Goal: Transaction & Acquisition: Obtain resource

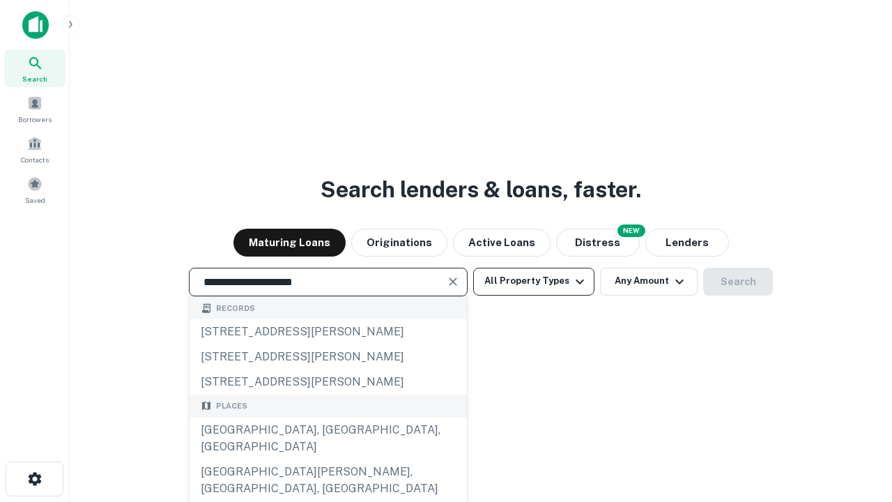
click at [328, 459] on div "[GEOGRAPHIC_DATA], [GEOGRAPHIC_DATA], [GEOGRAPHIC_DATA]" at bounding box center [328, 439] width 277 height 42
click at [534, 281] on button "All Property Types" at bounding box center [533, 282] width 121 height 28
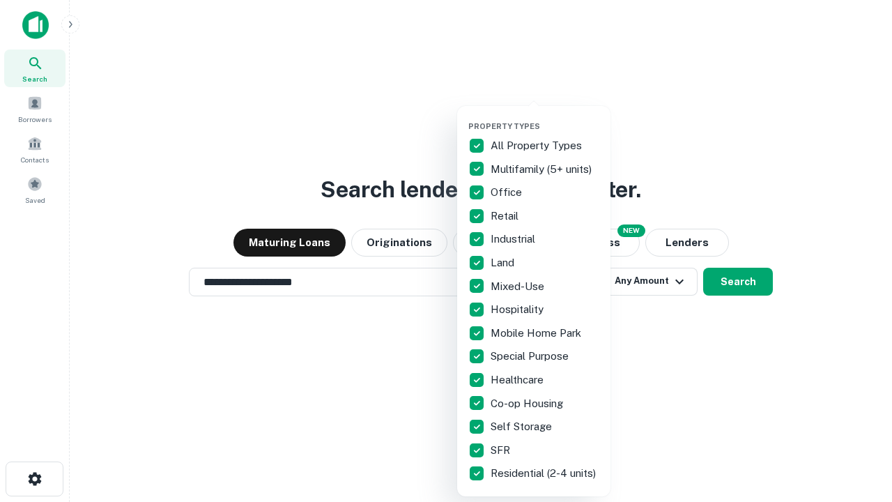
type input "**********"
click at [545, 117] on button "button" at bounding box center [544, 117] width 153 height 1
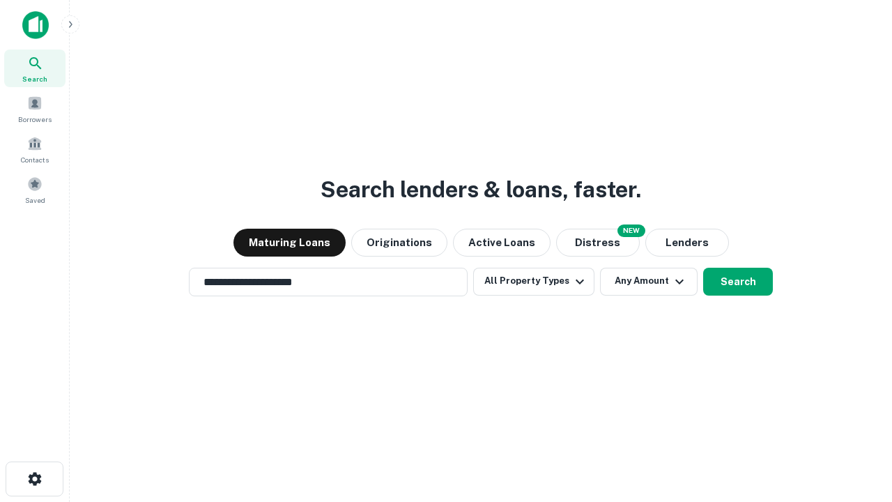
scroll to position [22, 0]
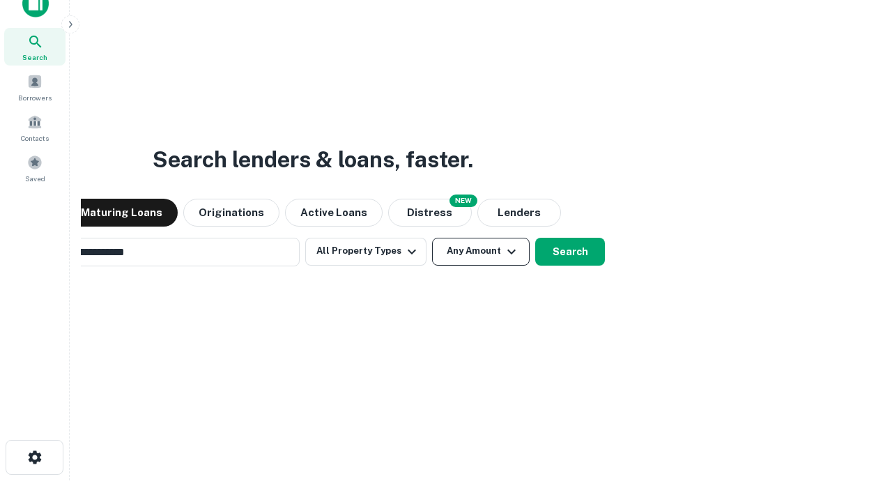
click at [432, 238] on button "Any Amount" at bounding box center [481, 252] width 98 height 28
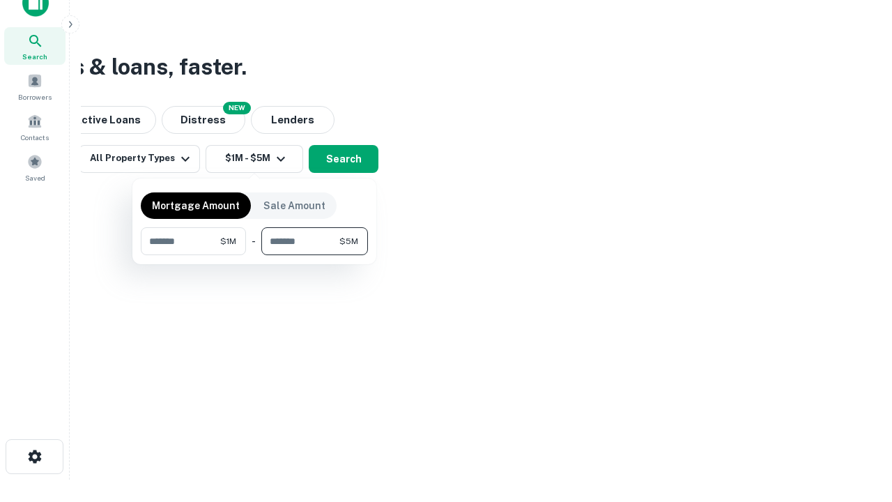
type input "*******"
click at [254, 255] on button "button" at bounding box center [254, 255] width 227 height 1
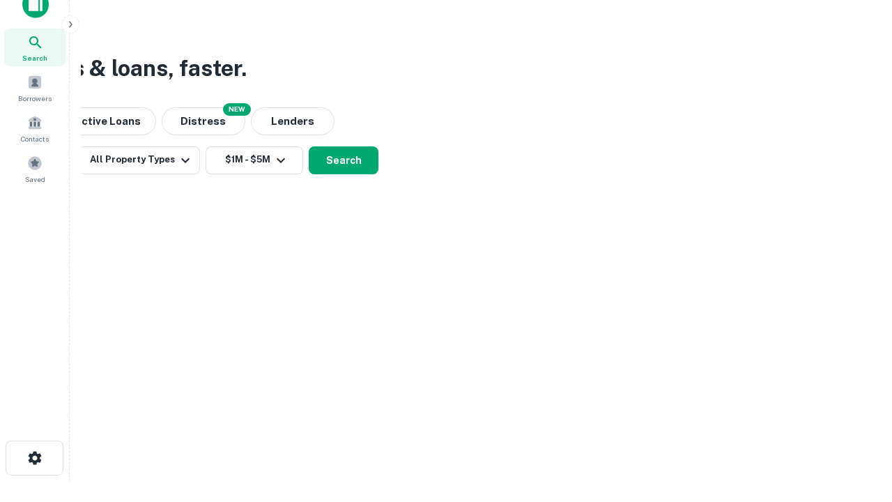
scroll to position [8, 257]
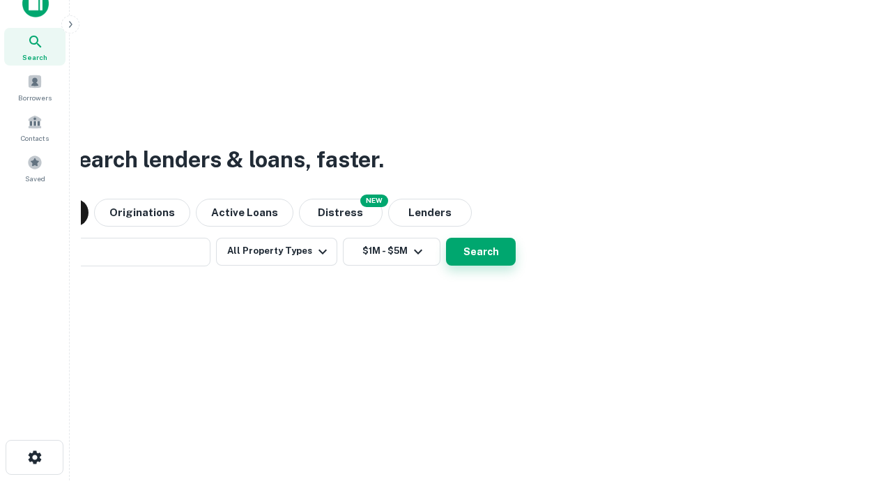
click at [446, 238] on button "Search" at bounding box center [481, 252] width 70 height 28
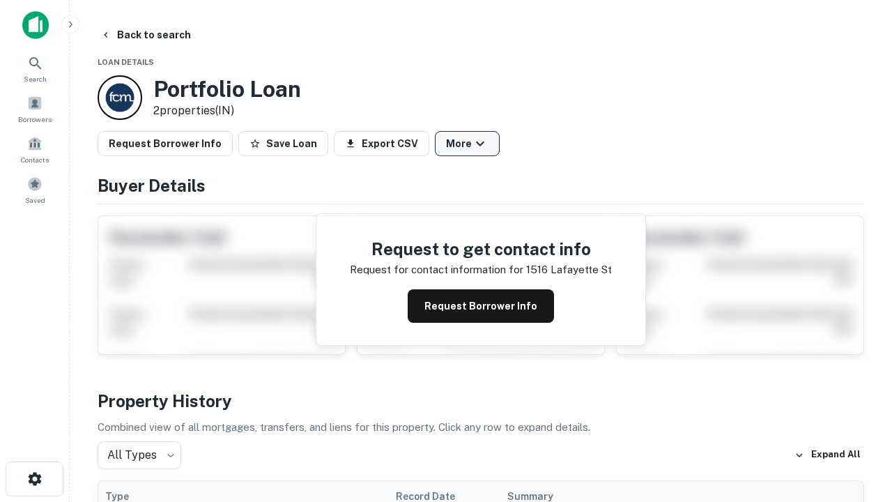
click at [467, 144] on button "More" at bounding box center [467, 143] width 65 height 25
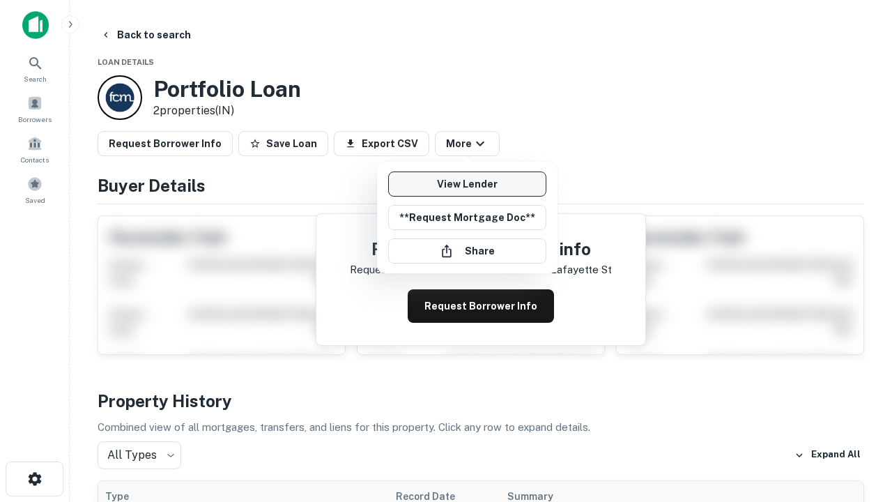
click at [467, 184] on link "View Lender" at bounding box center [467, 183] width 158 height 25
